Goal: Transaction & Acquisition: Purchase product/service

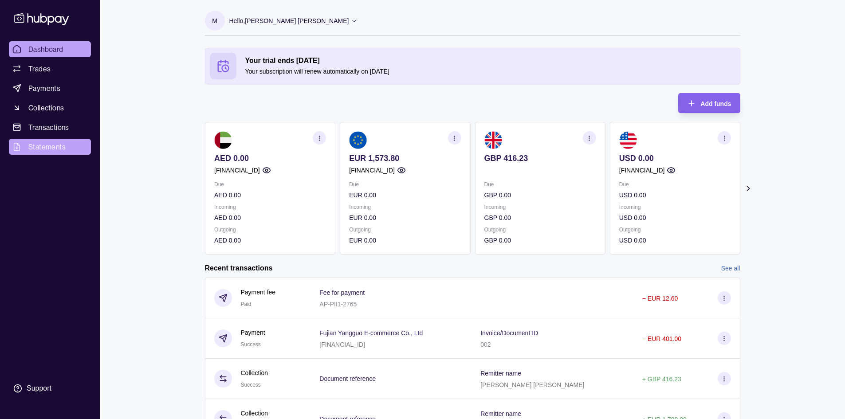
click at [58, 150] on span "Statements" at bounding box center [46, 147] width 37 height 11
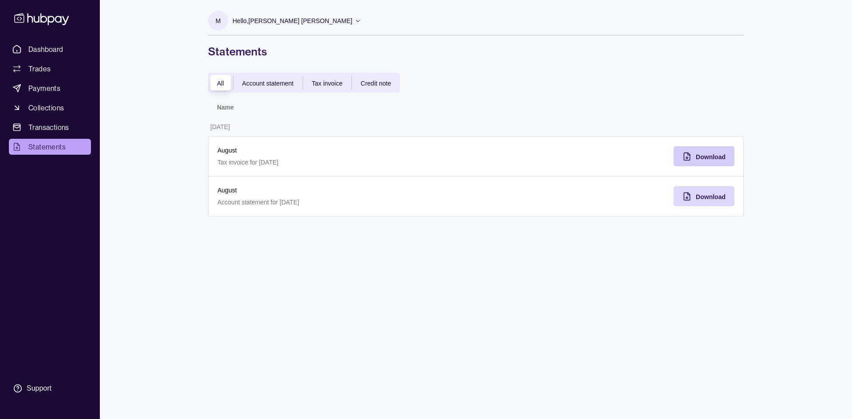
click at [684, 151] on div "Download" at bounding box center [697, 156] width 56 height 20
click at [66, 50] on link "Dashboard" at bounding box center [50, 49] width 82 height 16
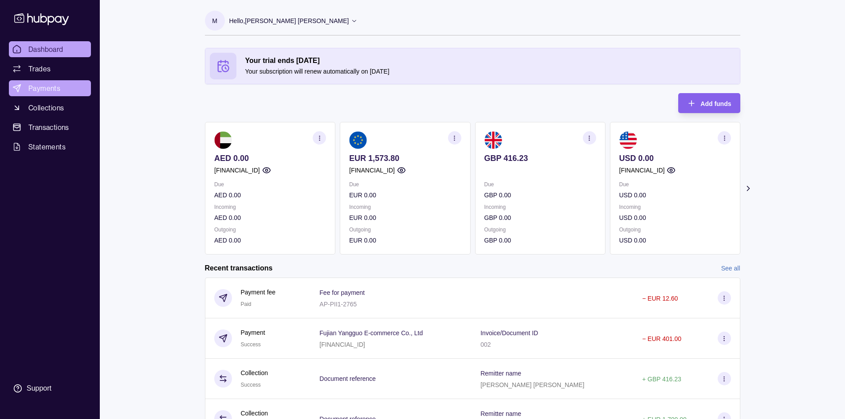
click at [63, 87] on link "Payments" at bounding box center [50, 88] width 82 height 16
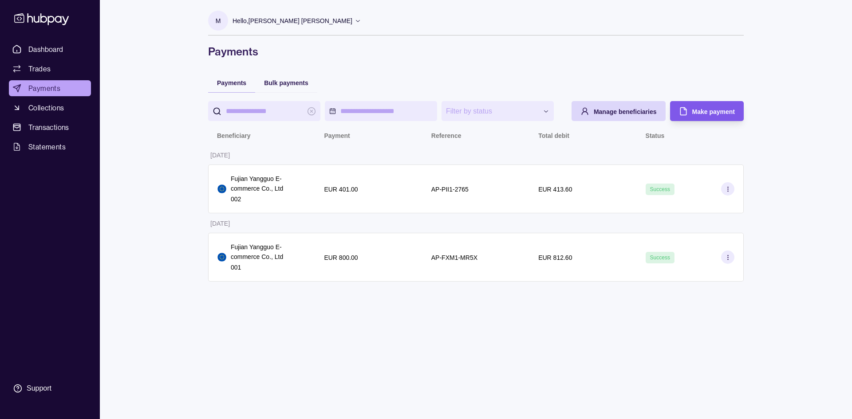
click at [716, 108] on span "Make payment" at bounding box center [713, 111] width 43 height 7
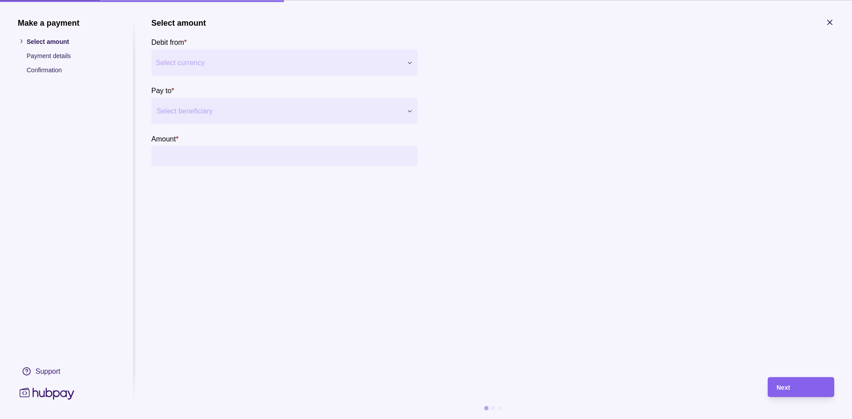
click at [406, 419] on div "Make a payment Select amount Payment details Confirmation Support Select amount…" at bounding box center [426, 419] width 852 height 0
drag, startPoint x: 545, startPoint y: 78, endPoint x: 598, endPoint y: 74, distance: 52.9
click at [550, 419] on div "Make a payment Select amount Payment details Confirmation Support Select amount…" at bounding box center [426, 419] width 852 height 0
click at [829, 37] on section "Select amount Debit from * Select currency *** *** *** *** Pay to * Select bene…" at bounding box center [492, 92] width 683 height 148
click at [827, 23] on icon "button" at bounding box center [829, 22] width 9 height 9
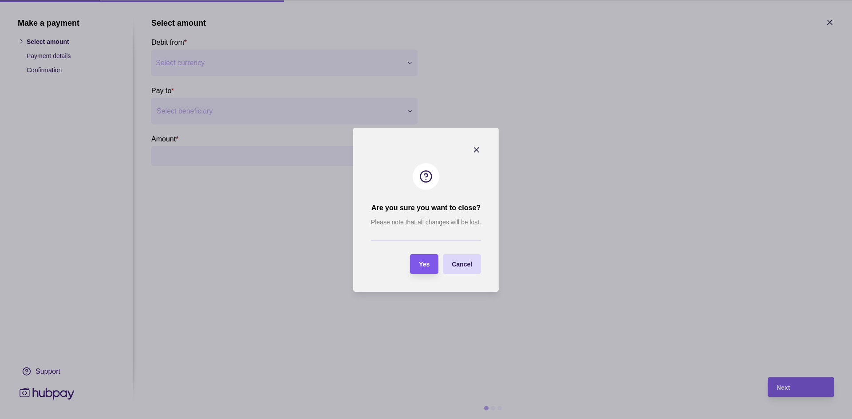
click at [430, 255] on section "Yes" at bounding box center [424, 264] width 28 height 20
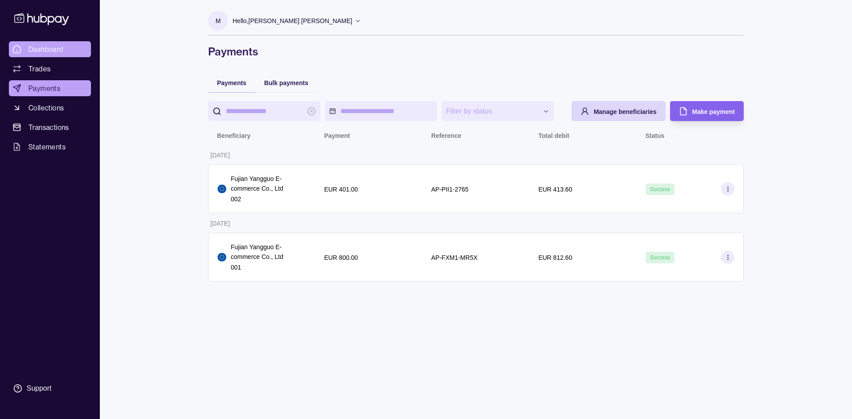
click at [40, 48] on span "Dashboard" at bounding box center [45, 49] width 35 height 11
